Goal: Subscribe to service/newsletter

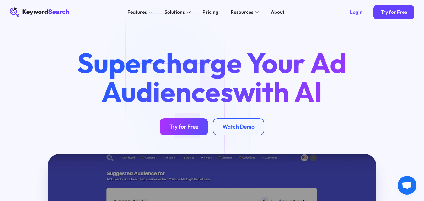
click at [196, 124] on link "Try for Free" at bounding box center [184, 126] width 48 height 17
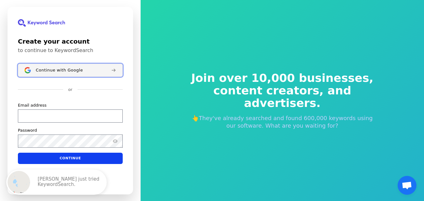
click at [71, 74] on button "Continue with Google" at bounding box center [70, 70] width 105 height 13
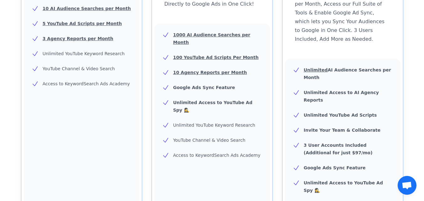
scroll to position [352, 0]
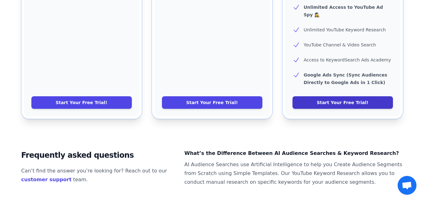
click at [332, 96] on link "Start Your Free Trial!" at bounding box center [343, 102] width 100 height 13
